Goal: Transaction & Acquisition: Subscribe to service/newsletter

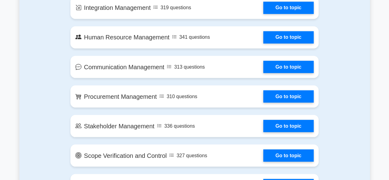
scroll to position [308, 0]
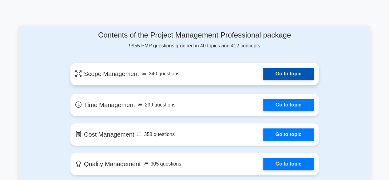
click at [283, 74] on link "Go to topic" at bounding box center [288, 74] width 50 height 12
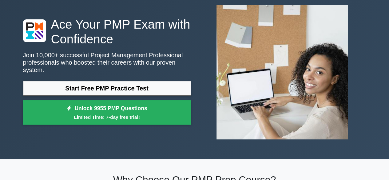
scroll to position [0, 0]
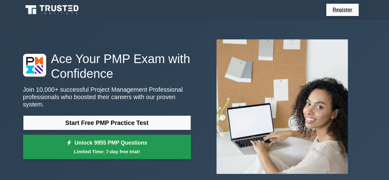
click at [125, 142] on link "Unlock 9955 PMP Questions Limited Time: 7-day free trial!" at bounding box center [107, 147] width 168 height 25
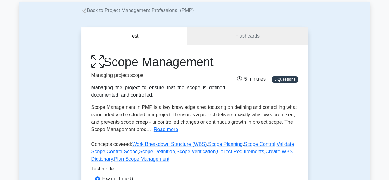
scroll to position [31, 0]
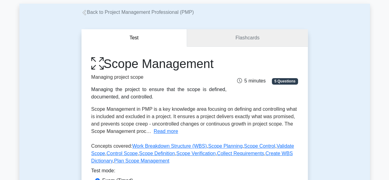
click at [242, 41] on link "Flashcards" at bounding box center [247, 38] width 121 height 18
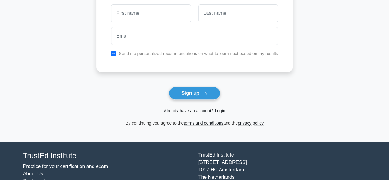
scroll to position [29, 0]
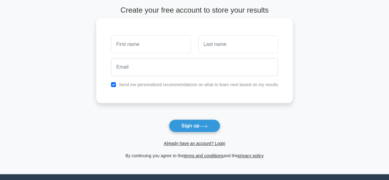
click at [137, 45] on input "text" at bounding box center [151, 44] width 80 height 18
click at [145, 45] on input "text" at bounding box center [151, 44] width 80 height 18
type input "d"
type input "Dipak"
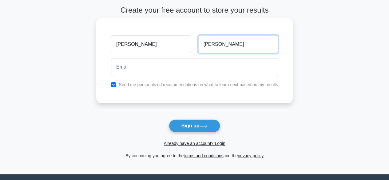
type input "Singh"
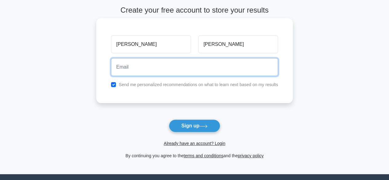
click at [132, 64] on input "email" at bounding box center [194, 67] width 167 height 18
type input "dipakgullu@gmail.com"
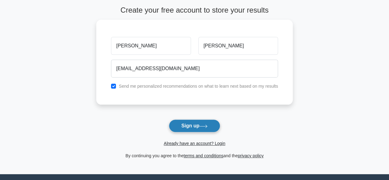
click at [201, 124] on button "Sign up" at bounding box center [195, 125] width 52 height 13
